Goal: Book appointment/travel/reservation

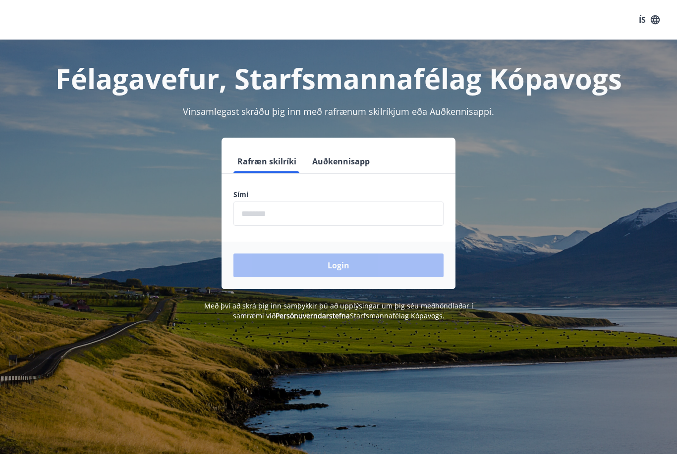
click at [387, 210] on input "phone" at bounding box center [338, 214] width 210 height 24
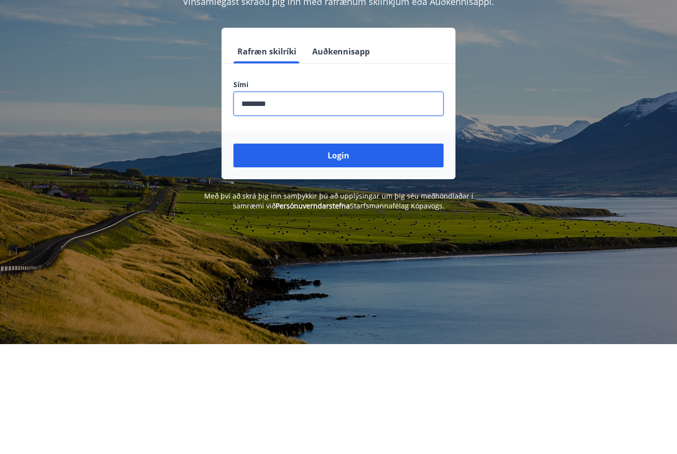
type input "********"
click at [384, 254] on button "Login" at bounding box center [338, 266] width 210 height 24
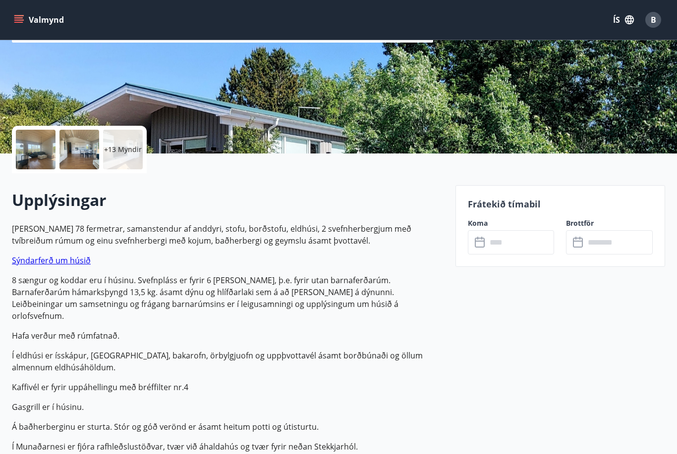
scroll to position [198, 0]
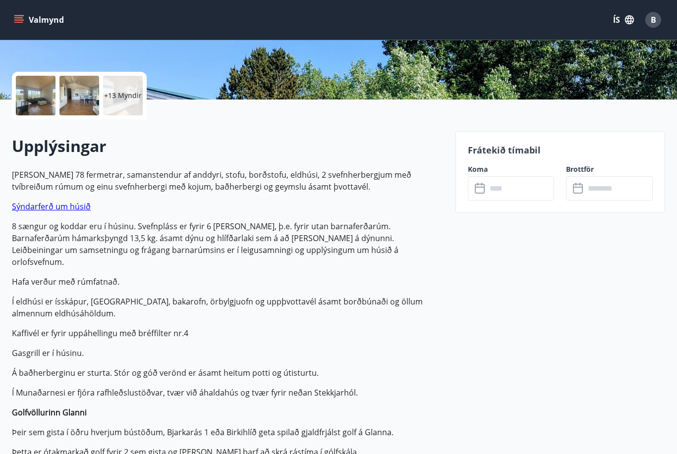
click at [514, 190] on input "text" at bounding box center [521, 188] width 68 height 24
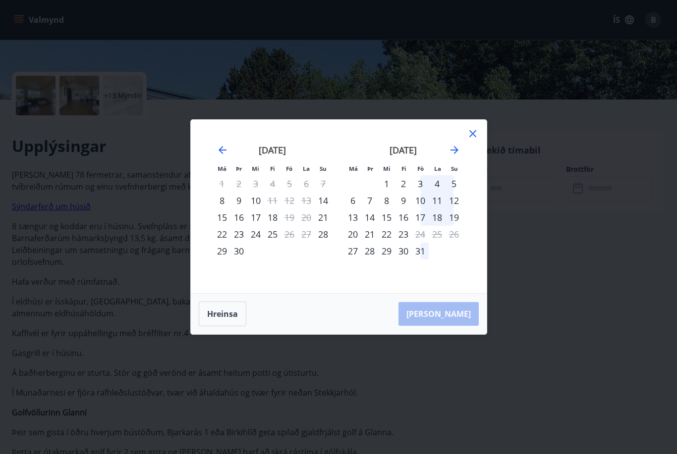
click at [451, 156] on icon "Move forward to switch to the next month." at bounding box center [454, 150] width 12 height 12
click at [456, 154] on icon "Move forward to switch to the next month." at bounding box center [454, 150] width 8 height 8
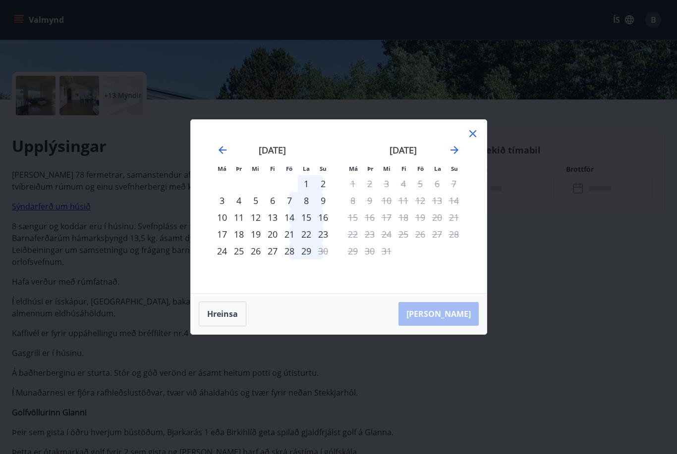
click at [650, 351] on div "Má Þr Mi Fi Fö La Su Má Þr Mi Fi Fö La Su október 2025 1 2 3 4 5 6 7 8 9 10 11 …" at bounding box center [338, 227] width 677 height 454
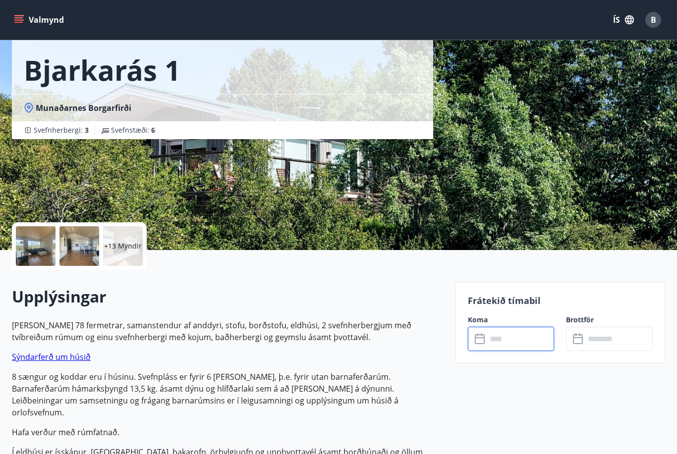
scroll to position [0, 0]
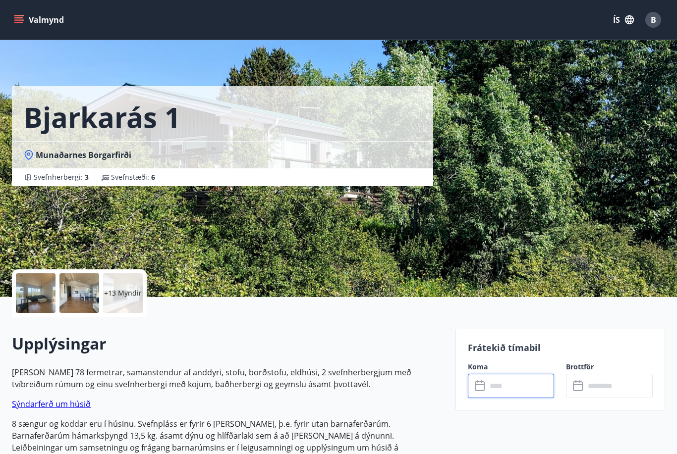
click at [568, 209] on div "Bjarkarás 1 Munaðarnes Borgarfirði Svefnherbergi : 3 Svefnstæði : 6" at bounding box center [338, 148] width 653 height 297
